Goal: Use online tool/utility: Utilize a website feature to perform a specific function

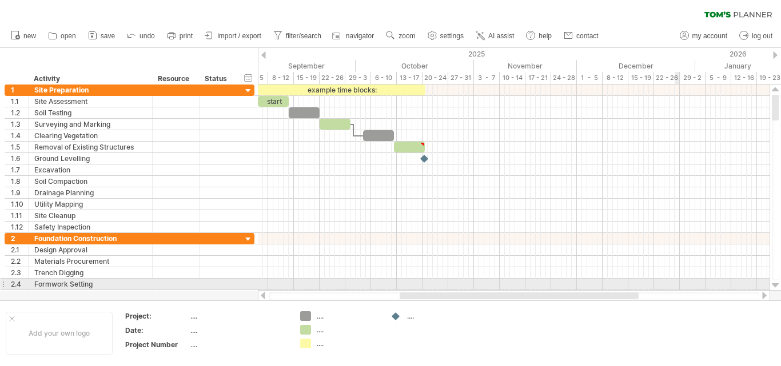
click at [776, 285] on div at bounding box center [775, 285] width 7 height 9
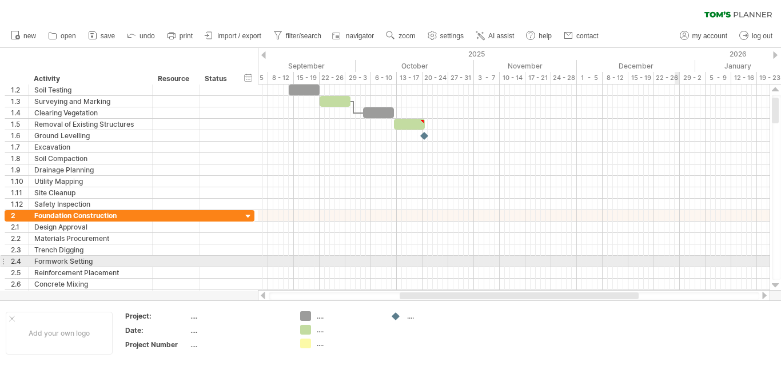
click at [776, 285] on div at bounding box center [775, 285] width 7 height 9
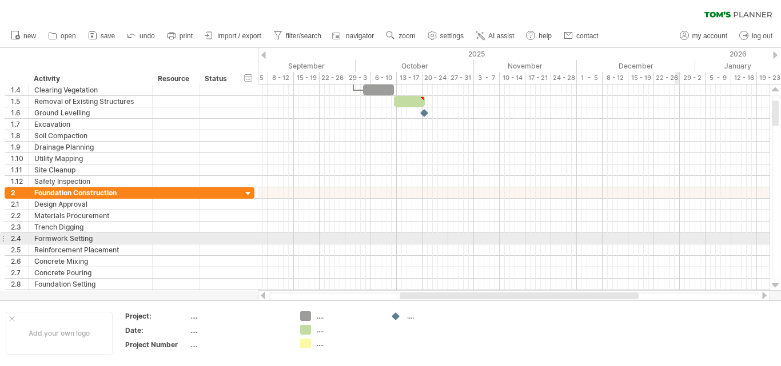
click at [776, 285] on div at bounding box center [775, 285] width 7 height 9
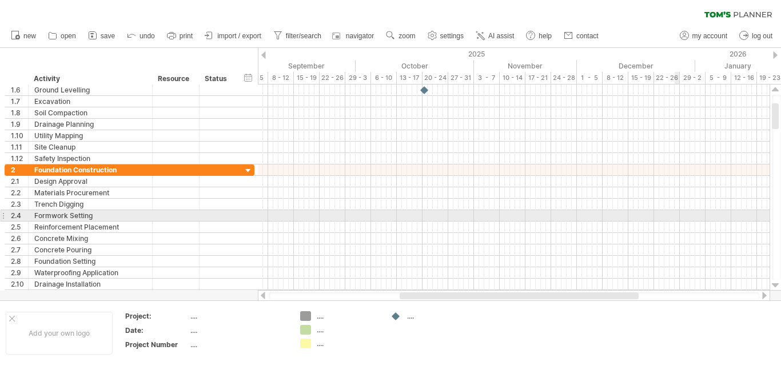
click at [776, 285] on div at bounding box center [775, 285] width 7 height 9
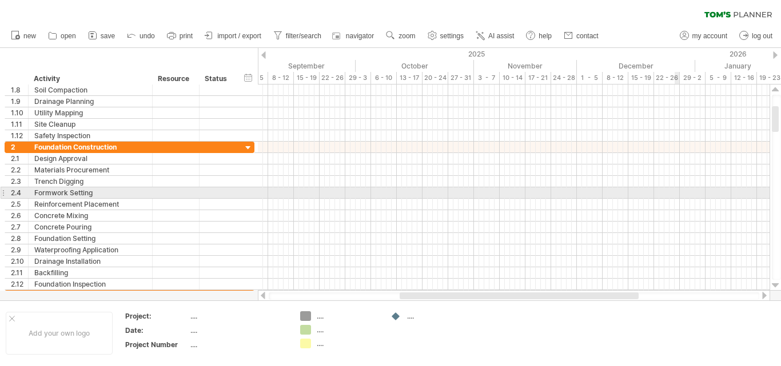
click at [776, 285] on div at bounding box center [775, 285] width 7 height 9
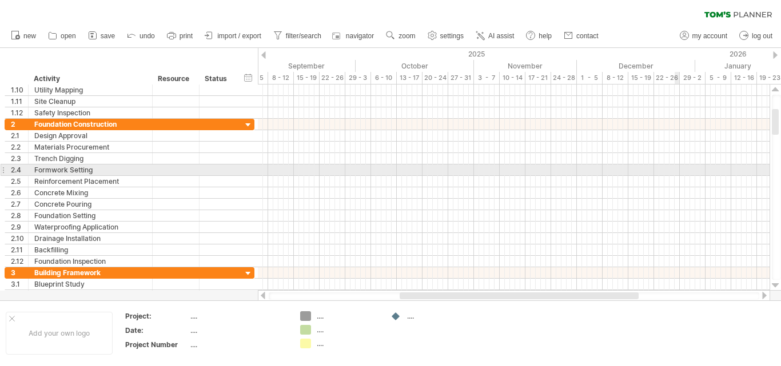
click at [776, 285] on div at bounding box center [775, 285] width 7 height 9
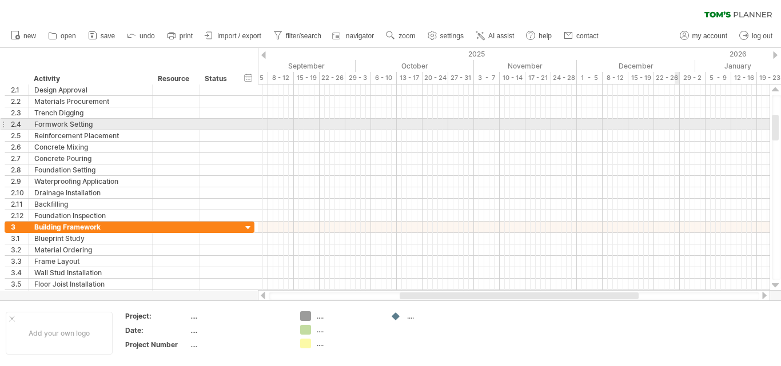
click at [776, 285] on div at bounding box center [775, 285] width 7 height 9
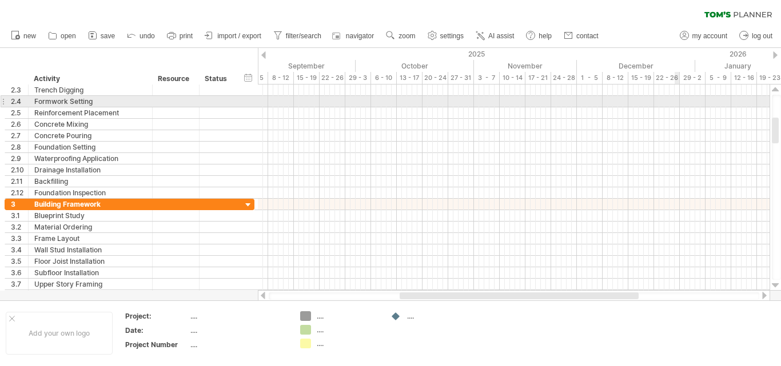
click at [776, 285] on div at bounding box center [775, 285] width 7 height 9
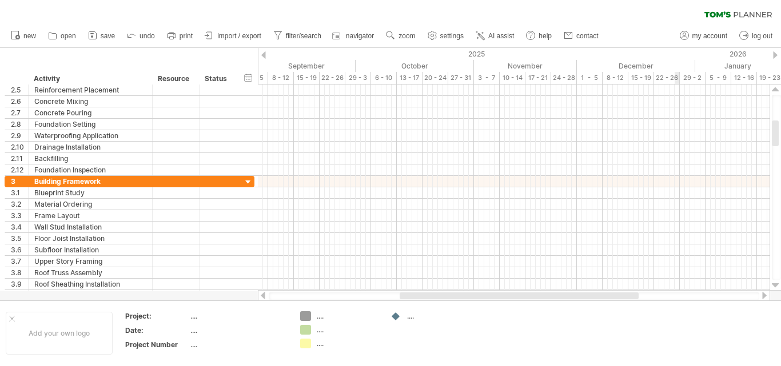
click at [776, 285] on div at bounding box center [775, 285] width 7 height 9
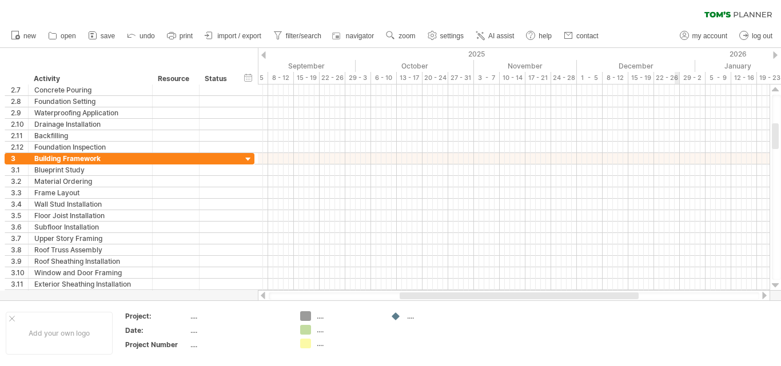
click at [776, 285] on div at bounding box center [775, 285] width 7 height 9
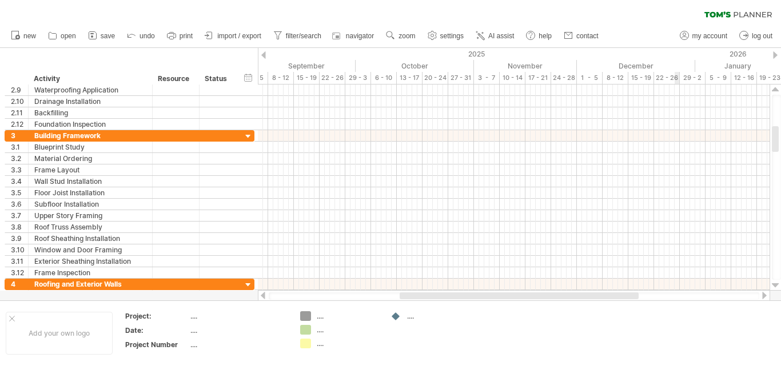
click at [776, 285] on div at bounding box center [775, 285] width 7 height 9
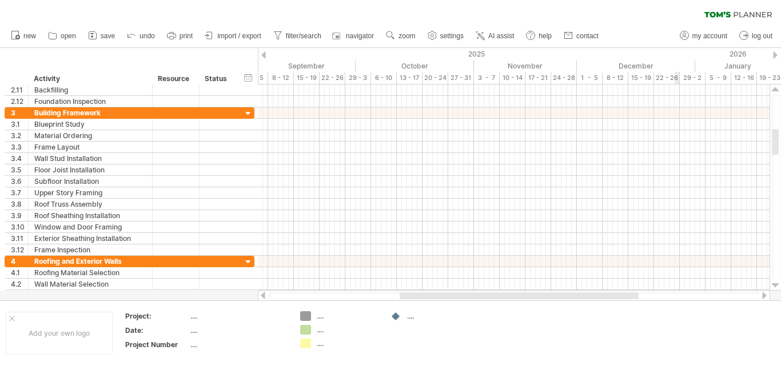
click at [776, 285] on div at bounding box center [775, 285] width 7 height 9
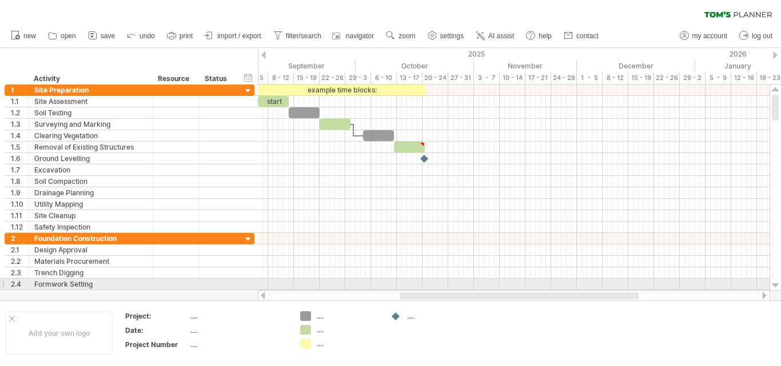
click at [776, 284] on div at bounding box center [775, 285] width 7 height 9
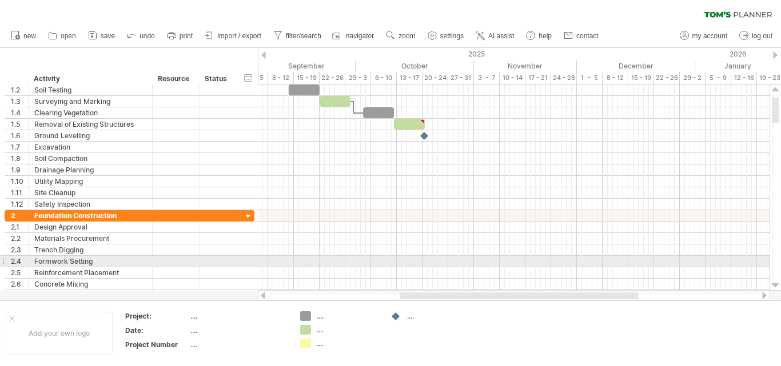
click at [776, 284] on div at bounding box center [775, 285] width 7 height 9
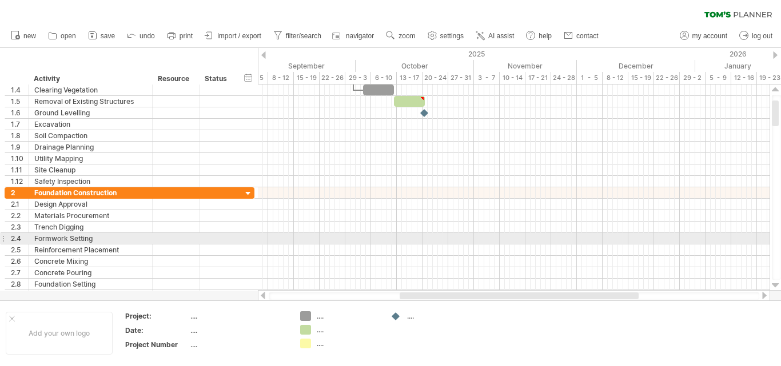
click at [776, 284] on div at bounding box center [775, 285] width 7 height 9
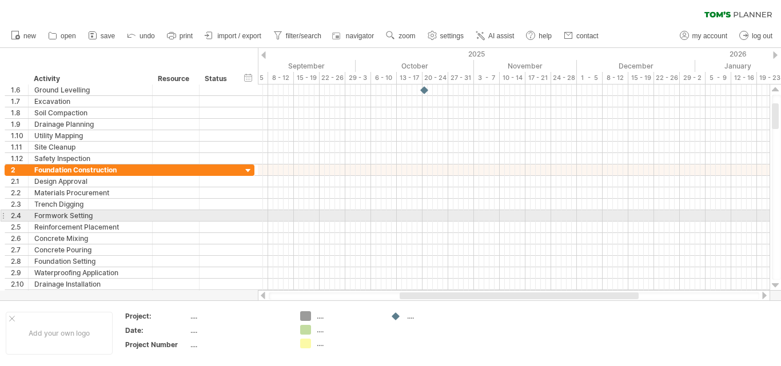
click at [776, 284] on div at bounding box center [775, 285] width 7 height 9
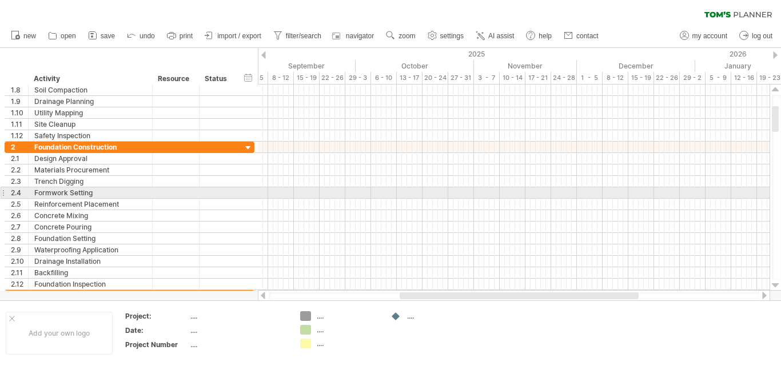
click at [776, 284] on div at bounding box center [775, 285] width 7 height 9
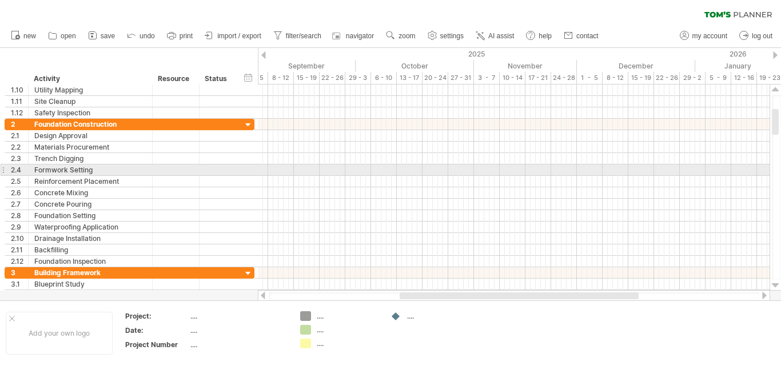
click at [776, 284] on div at bounding box center [775, 285] width 7 height 9
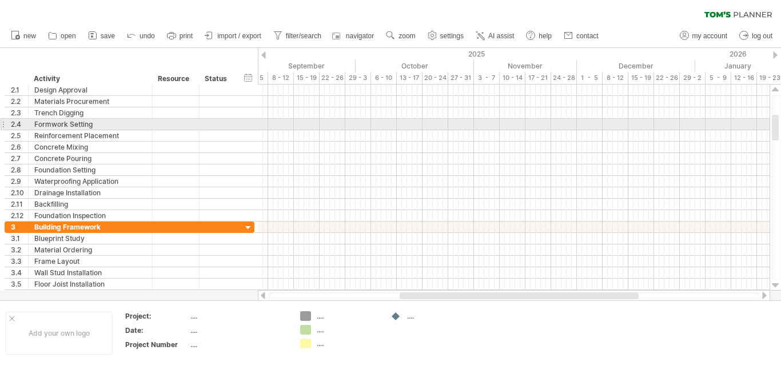
click at [776, 284] on div at bounding box center [775, 285] width 7 height 9
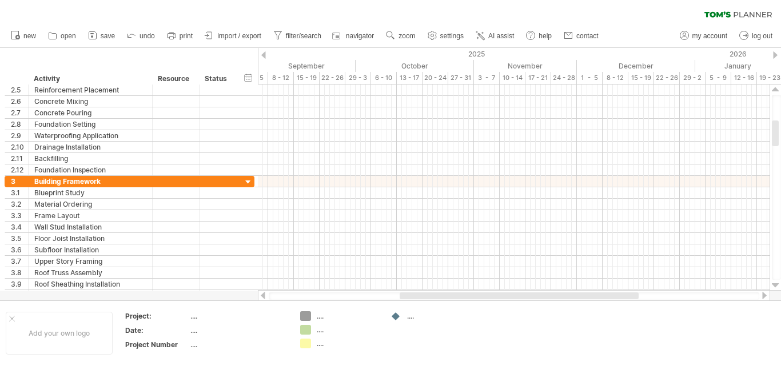
click at [776, 284] on div at bounding box center [775, 285] width 7 height 9
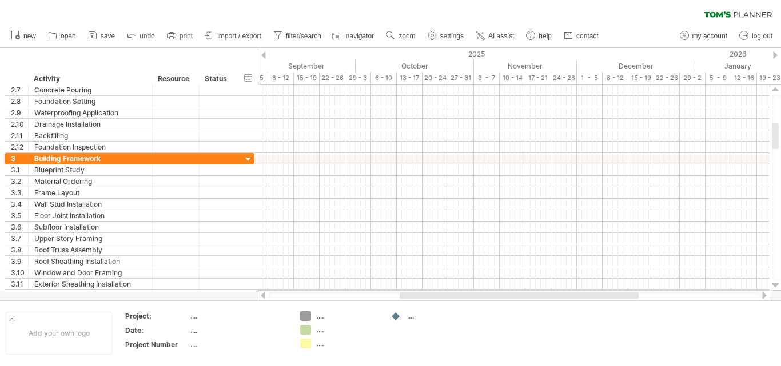
click at [776, 284] on div at bounding box center [775, 285] width 7 height 9
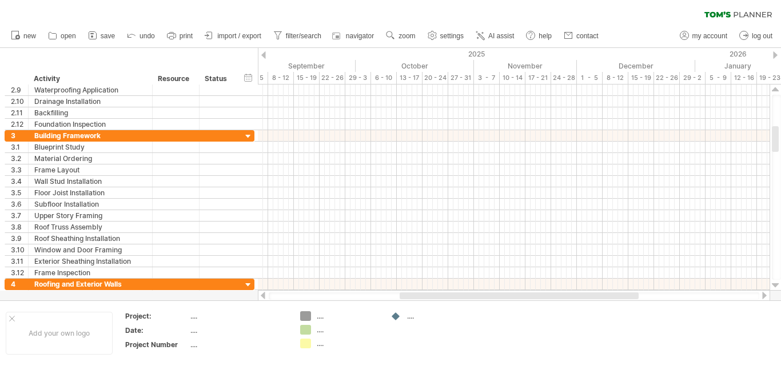
click at [776, 284] on div at bounding box center [775, 285] width 7 height 9
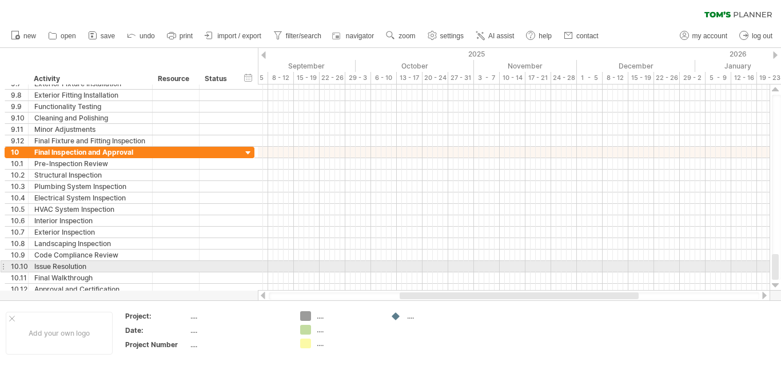
drag, startPoint x: 773, startPoint y: 138, endPoint x: 780, endPoint y: 270, distance: 132.2
click at [780, 270] on div at bounding box center [776, 187] width 9 height 185
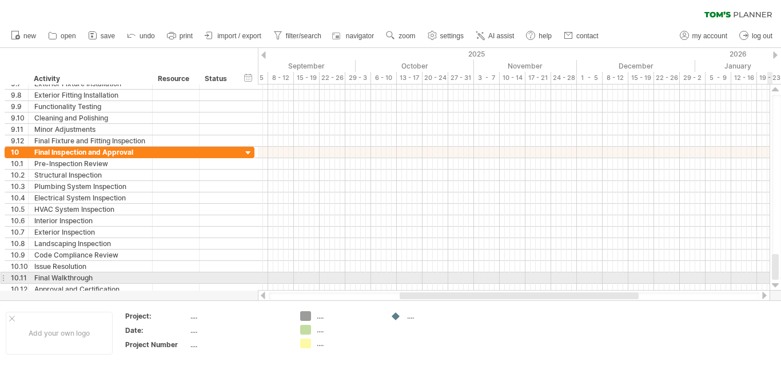
click at [774, 285] on div at bounding box center [775, 285] width 7 height 9
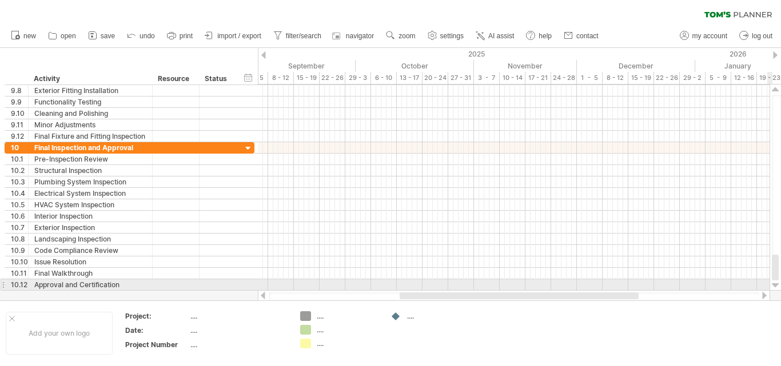
click at [774, 285] on div at bounding box center [775, 285] width 7 height 9
